Goal: Task Accomplishment & Management: Manage account settings

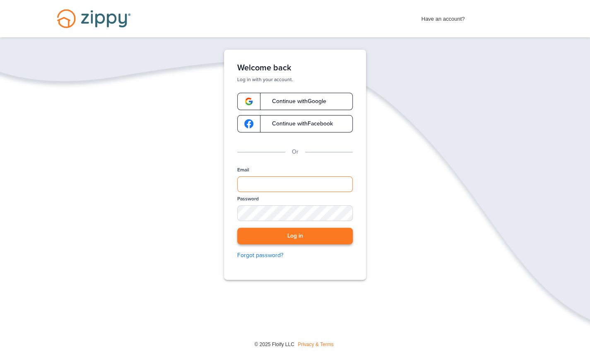
type input "**********"
click at [292, 235] on button "Log in" at bounding box center [295, 236] width 116 height 17
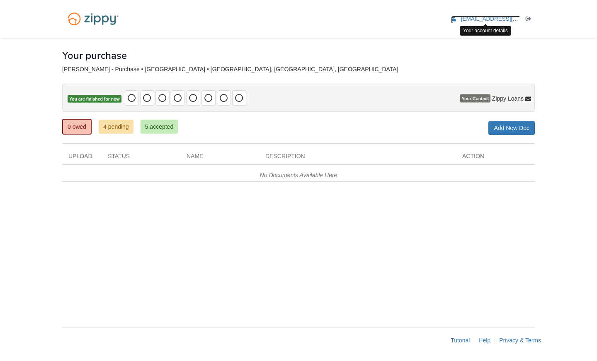
click at [506, 17] on span "[EMAIL_ADDRESS][DOMAIN_NAME]" at bounding box center [508, 19] width 95 height 6
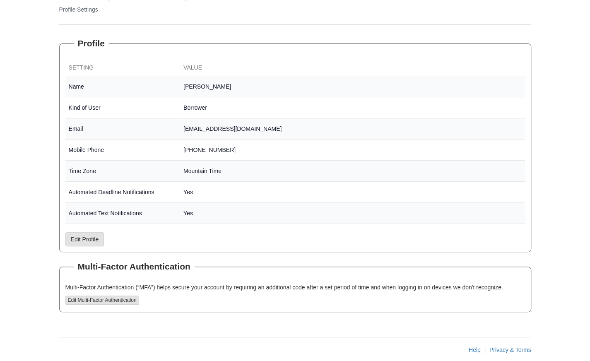
scroll to position [103, 0]
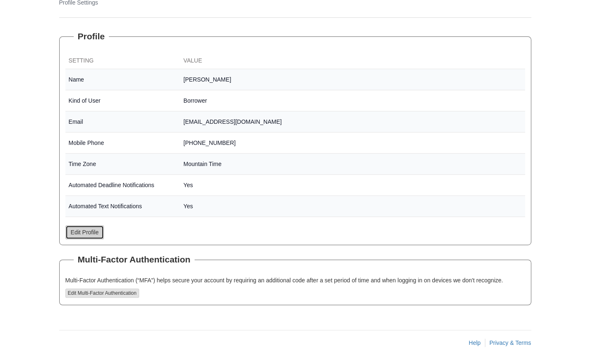
click at [80, 234] on link "Edit Profile" at bounding box center [84, 232] width 39 height 14
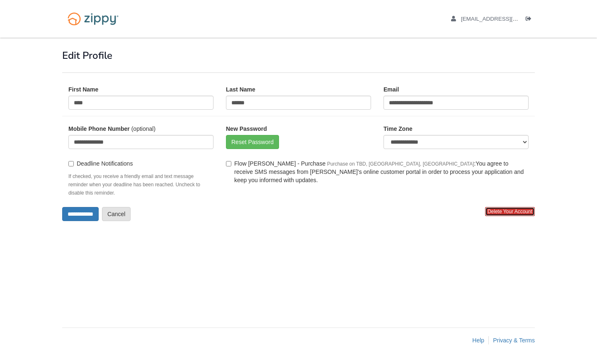
click at [510, 211] on span "Delete Your Account" at bounding box center [510, 211] width 50 height 9
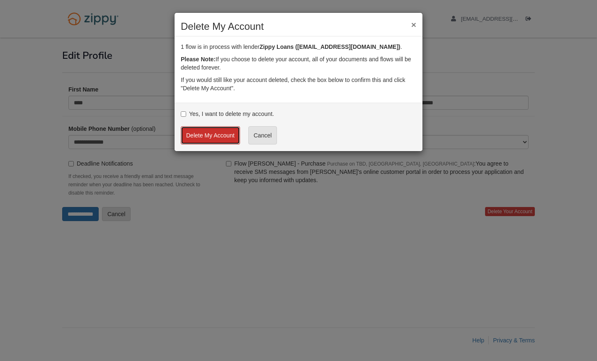
click at [210, 135] on button "Delete My Account" at bounding box center [210, 135] width 59 height 18
